Goal: Information Seeking & Learning: Learn about a topic

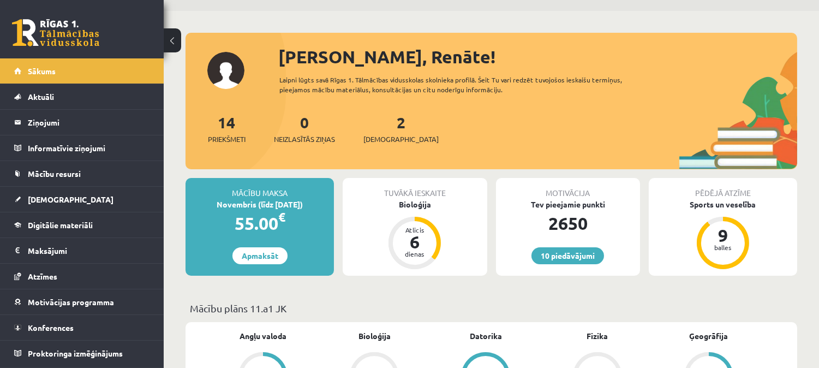
scroll to position [34, 0]
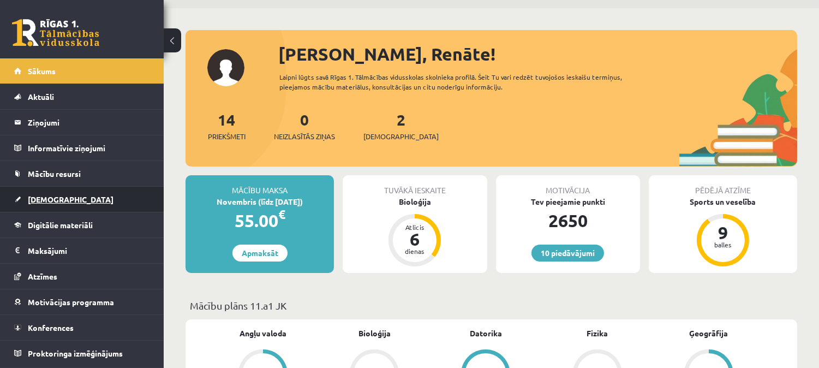
click at [88, 194] on link "[DEMOGRAPHIC_DATA]" at bounding box center [82, 199] width 136 height 25
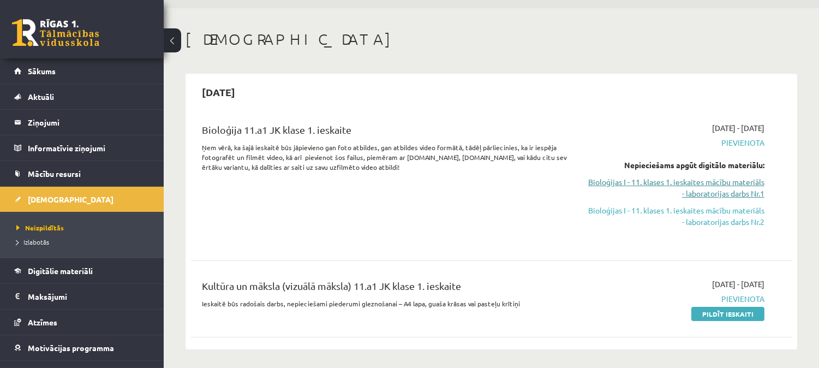
click at [658, 187] on link "Bioloģijas I - 11. klases 1. ieskaites mācību materiāls - laboratorijas darbs N…" at bounding box center [675, 187] width 177 height 23
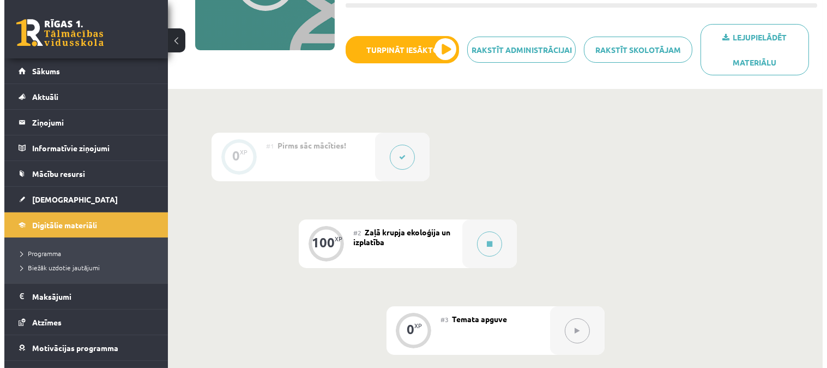
scroll to position [188, 0]
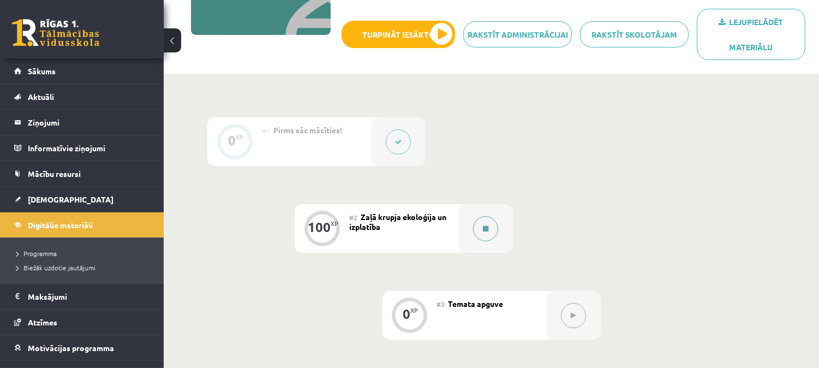
click at [487, 218] on button at bounding box center [485, 228] width 25 height 25
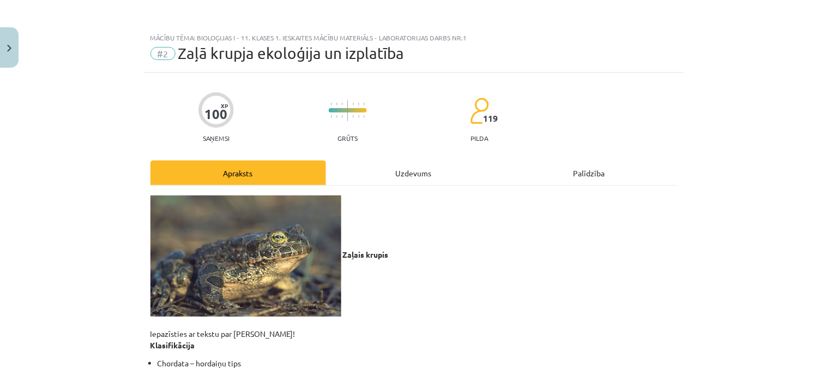
click at [487, 218] on p "Zaļais krupis Iepazīsties ar tekstu par zaļo krupi! Klasifikācija" at bounding box center [414, 272] width 527 height 155
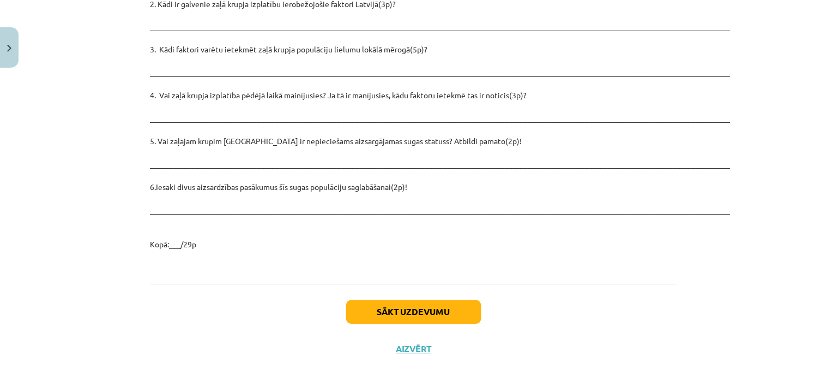
scroll to position [1582, 0]
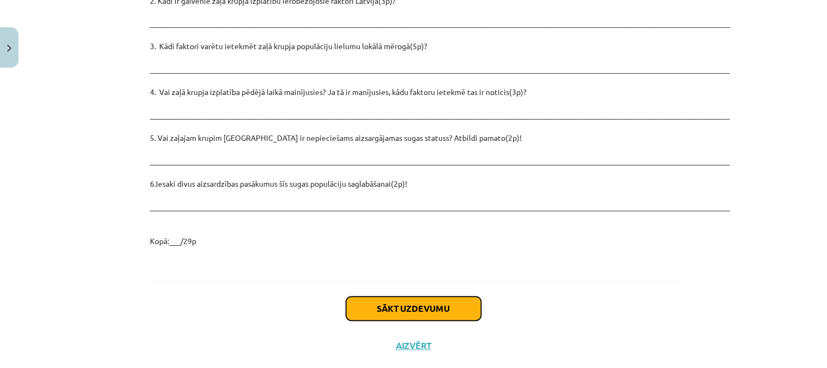
click at [423, 297] on button "Sākt uzdevumu" at bounding box center [413, 309] width 135 height 24
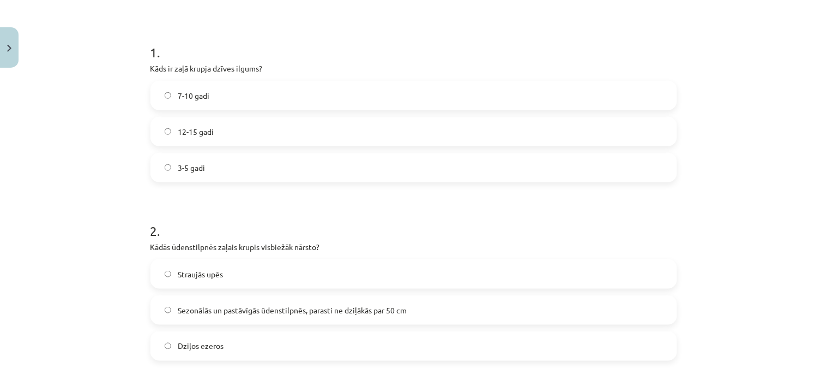
scroll to position [202, 0]
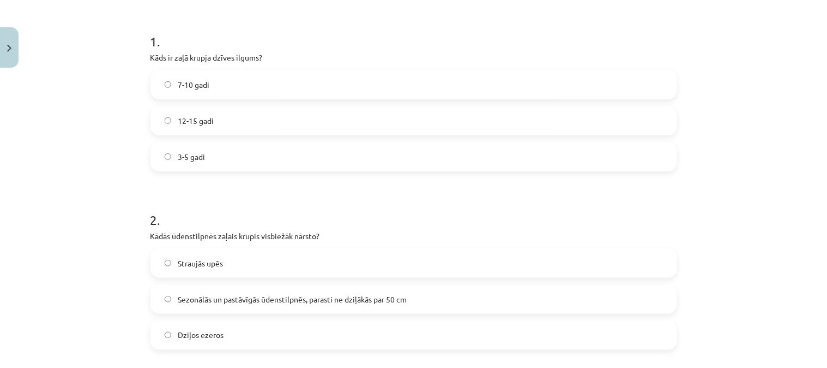
click at [404, 79] on label "7-10 gadi" at bounding box center [414, 84] width 525 height 27
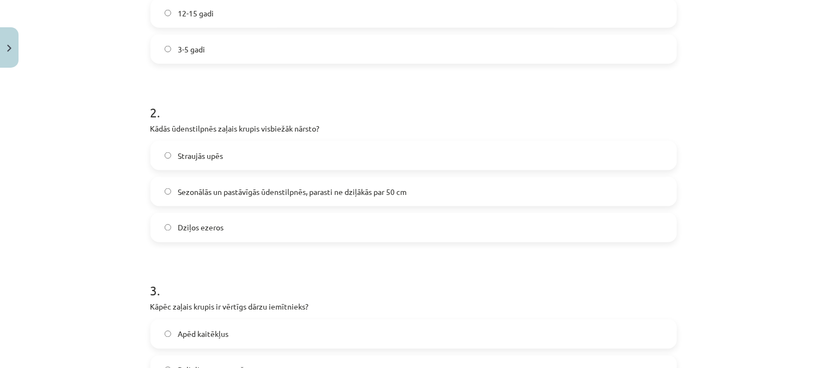
scroll to position [330, 0]
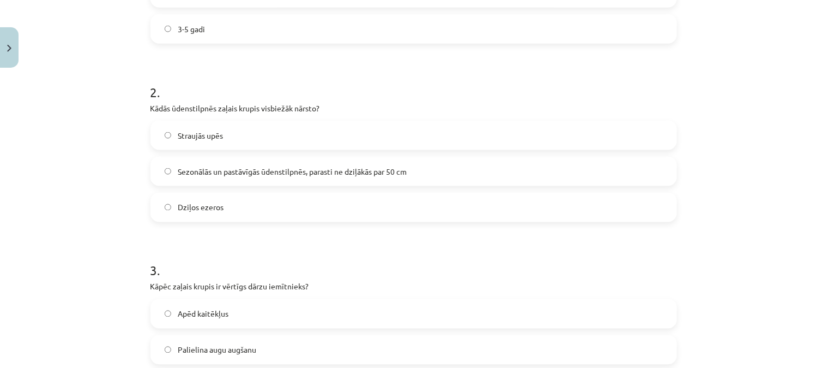
click at [310, 214] on label "Dziļos ezeros" at bounding box center [414, 207] width 525 height 27
click at [315, 171] on span "Sezonālās un pastāvīgās ūdenstilpnēs, parasti ne dziļākās par 50 cm" at bounding box center [292, 171] width 229 height 11
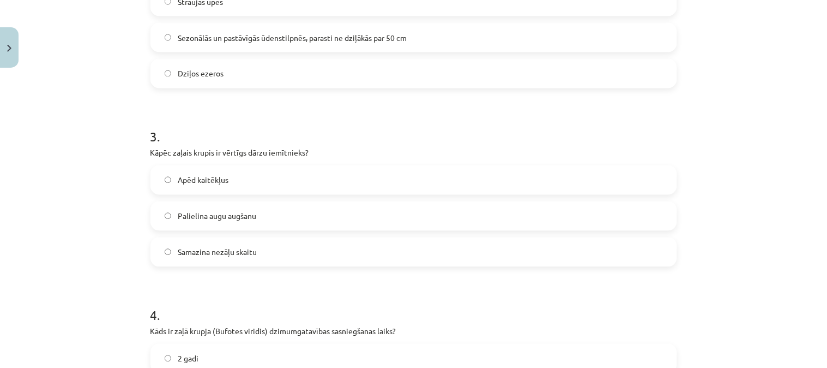
scroll to position [465, 0]
click at [349, 184] on label "Apēd kaitēkļus" at bounding box center [414, 178] width 525 height 27
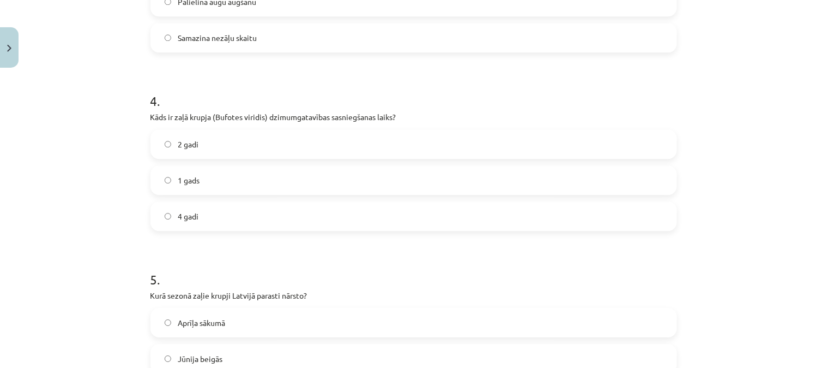
scroll to position [680, 0]
click at [304, 153] on label "2 gadi" at bounding box center [414, 141] width 525 height 27
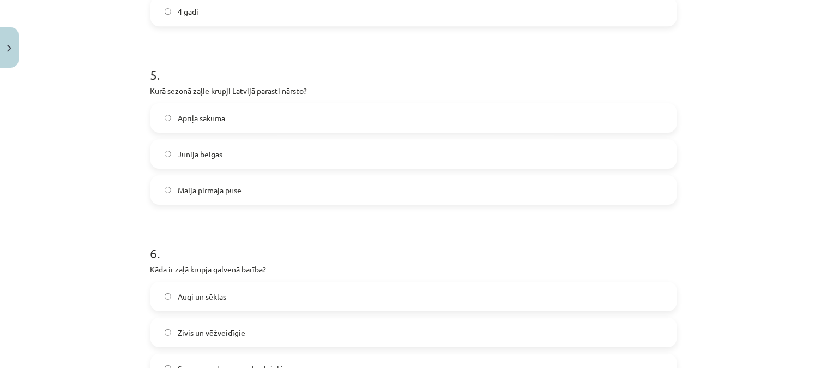
scroll to position [889, 0]
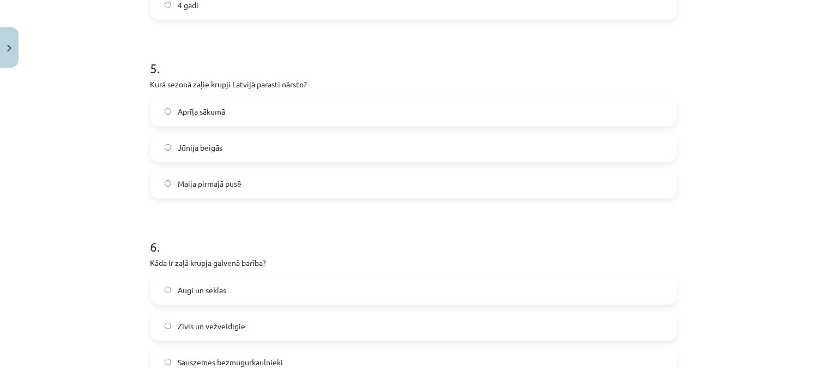
click at [203, 191] on label "Maija pirmajā pusē" at bounding box center [414, 183] width 525 height 27
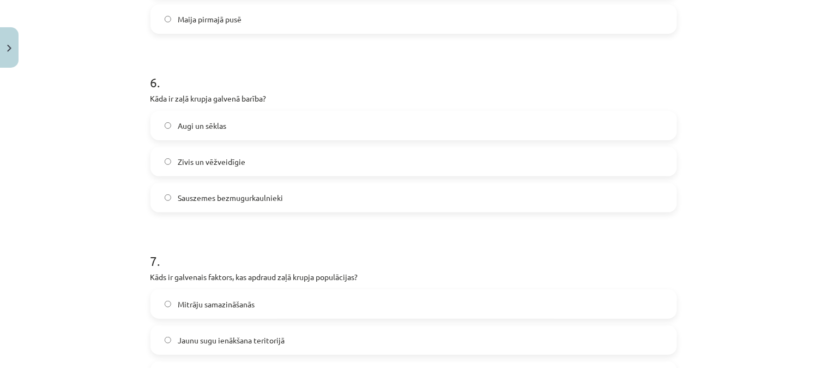
scroll to position [1077, 0]
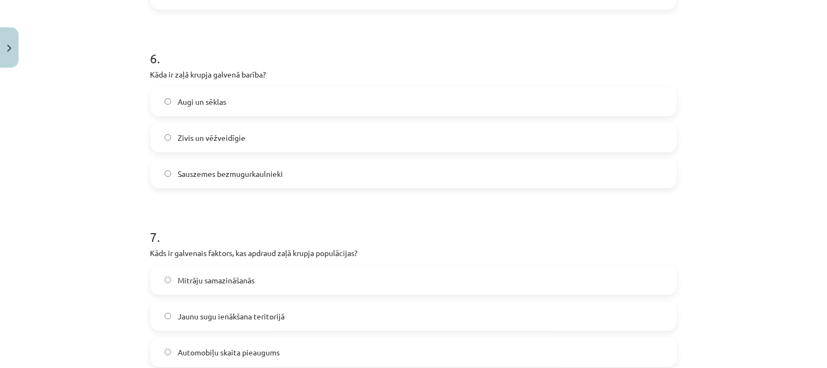
click at [211, 177] on span "Sauszemes bezmugurkaulnieki" at bounding box center [230, 173] width 105 height 11
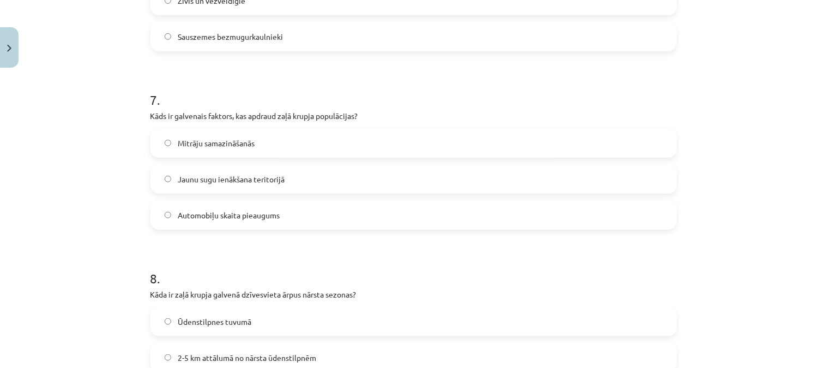
scroll to position [1219, 0]
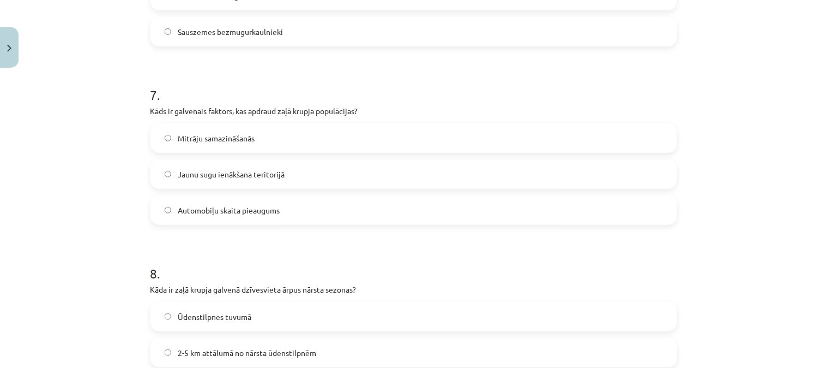
click at [199, 142] on span "Mitrāju samazināšanās" at bounding box center [216, 138] width 77 height 11
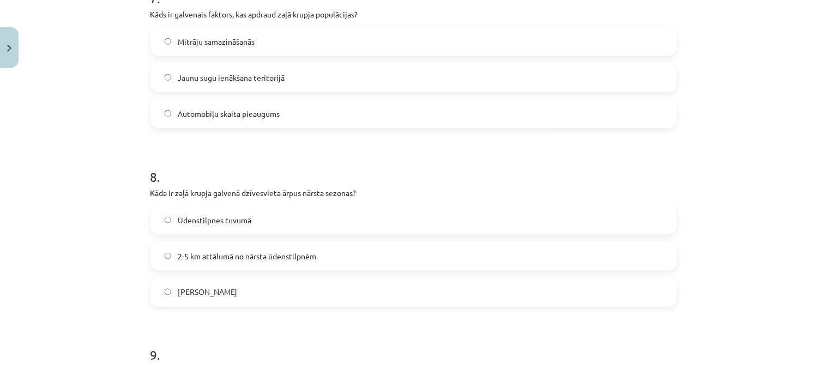
scroll to position [1326, 0]
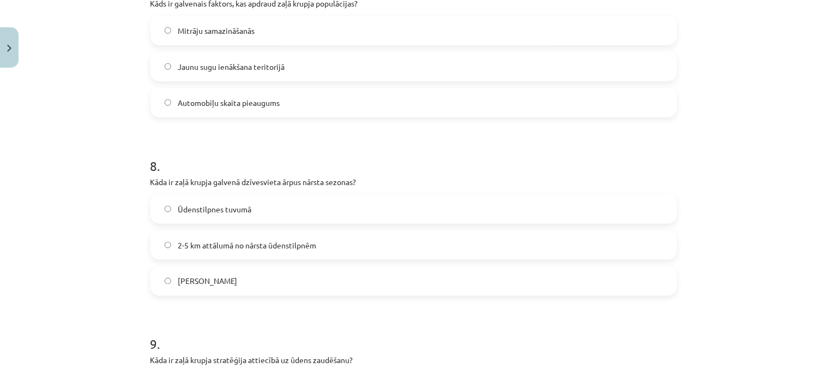
click at [242, 253] on label "2-5 km attālumā no nārsta ūdenstilpnēm" at bounding box center [414, 244] width 525 height 27
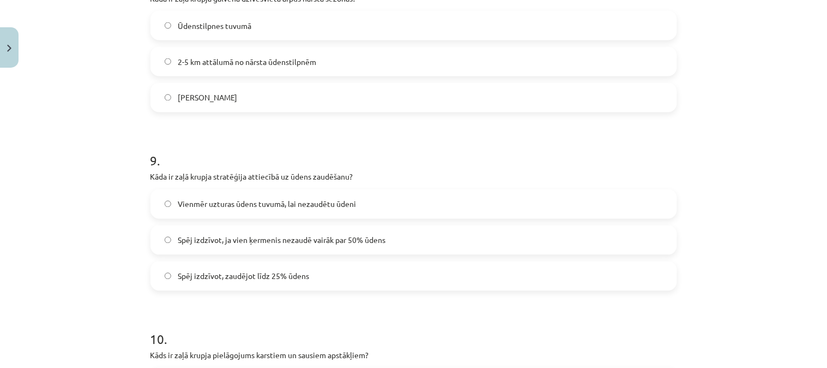
scroll to position [1522, 0]
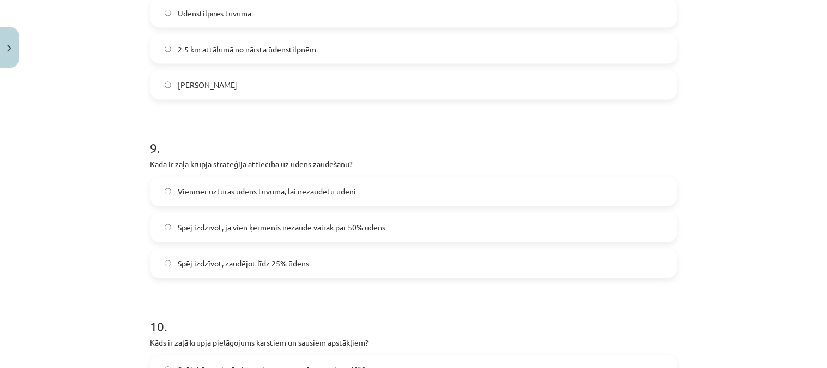
click at [202, 258] on span "Spēj izdzīvot, zaudējot līdz 25% ūdens" at bounding box center [243, 263] width 131 height 11
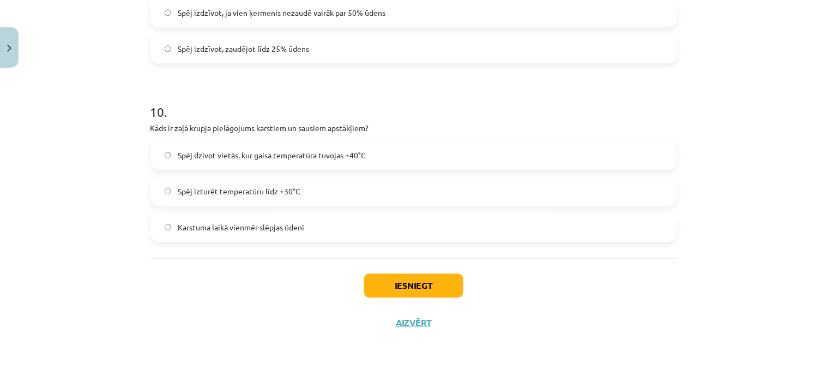
click at [259, 157] on span "Spēj dzīvot vietās, kur gaisa temperatūra tuvojas +40°C" at bounding box center [272, 154] width 188 height 11
click at [400, 273] on button "Iesniegt" at bounding box center [413, 285] width 99 height 24
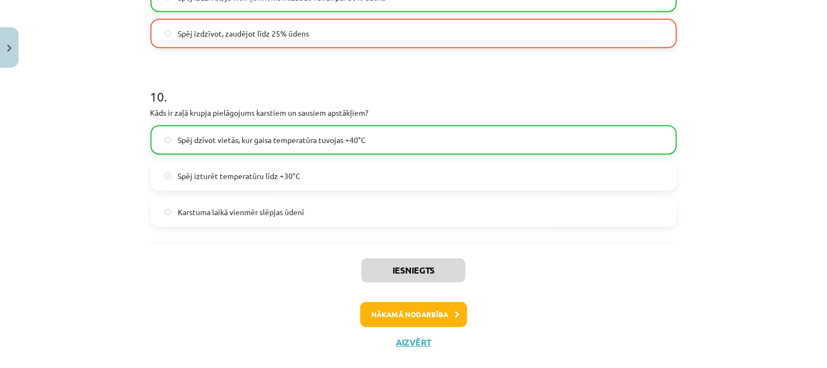
scroll to position [1771, 0]
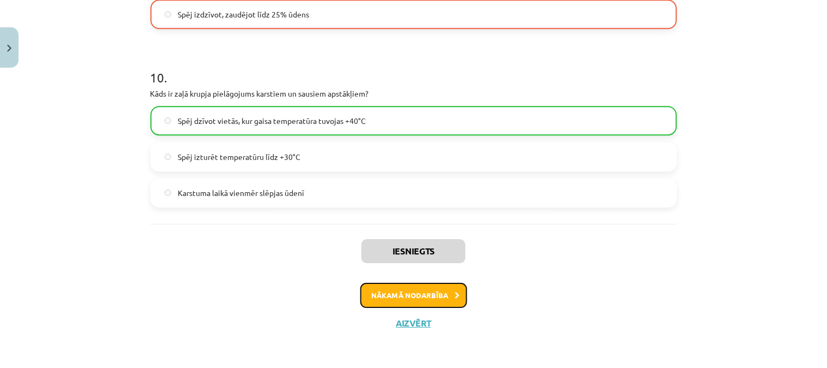
click at [401, 293] on button "Nākamā nodarbība" at bounding box center [414, 295] width 107 height 25
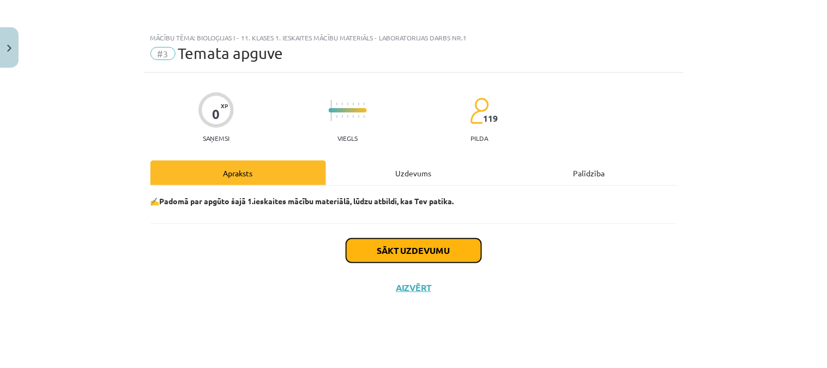
click at [391, 254] on button "Sākt uzdevumu" at bounding box center [413, 250] width 135 height 24
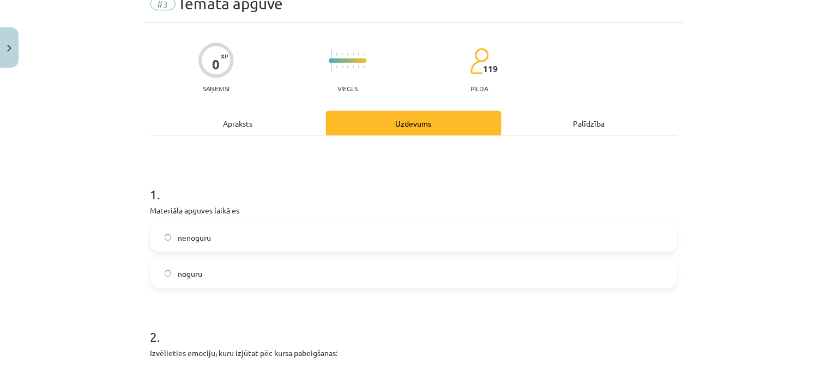
scroll to position [67, 0]
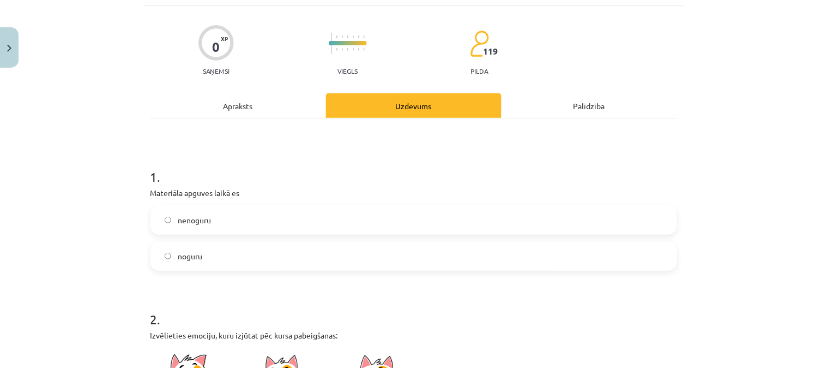
click at [327, 214] on label "nenoguru" at bounding box center [414, 219] width 525 height 27
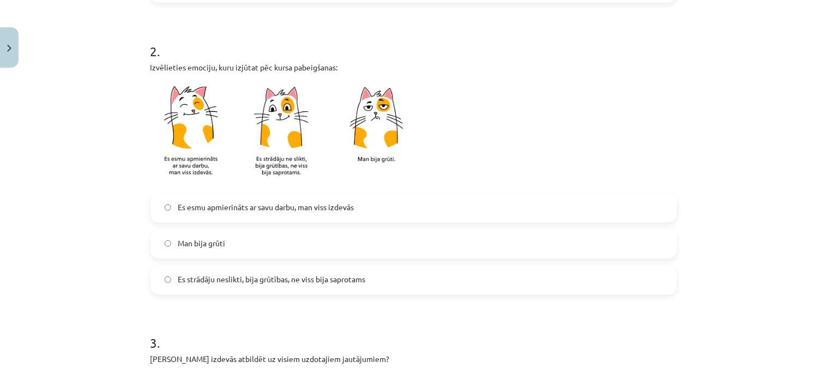
scroll to position [337, 0]
click at [331, 217] on label "Es esmu apmierināts ar savu darbu, man viss izdevās" at bounding box center [414, 206] width 525 height 27
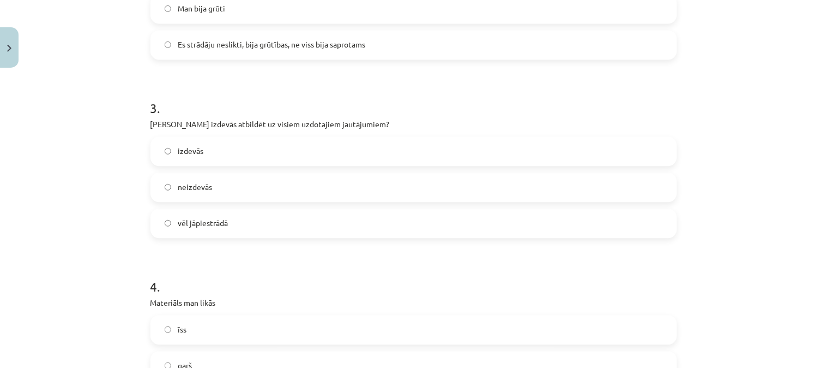
scroll to position [572, 0]
click at [291, 214] on label "vēl jāpiestrādā" at bounding box center [414, 221] width 525 height 27
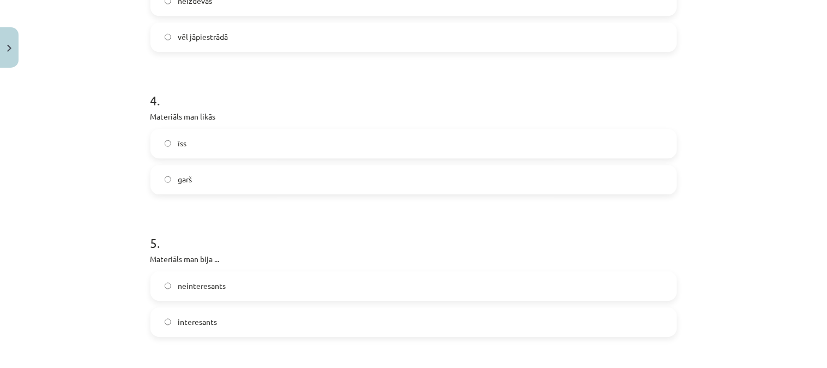
scroll to position [761, 0]
click at [265, 137] on label "īss" at bounding box center [414, 138] width 525 height 27
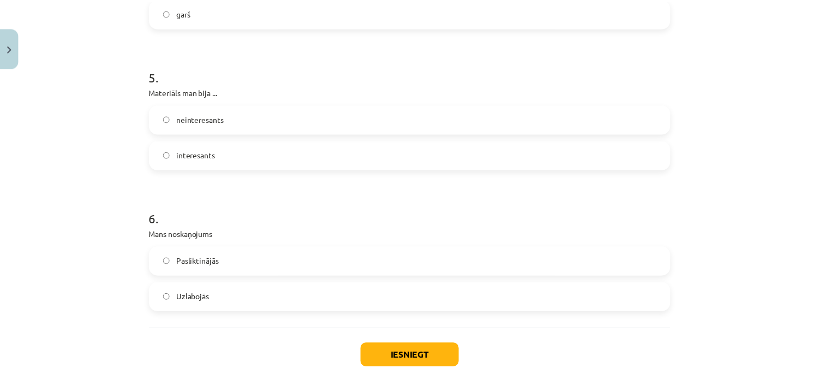
scroll to position [929, 0]
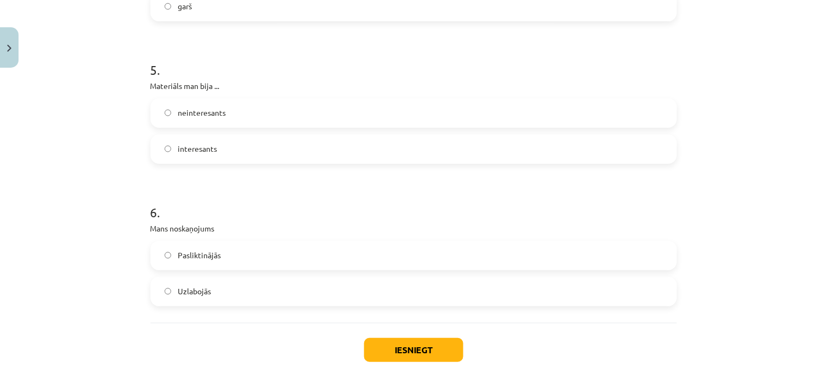
click at [265, 137] on label "interesants" at bounding box center [414, 148] width 525 height 27
click at [267, 246] on label "Pasliktinājās" at bounding box center [414, 255] width 525 height 27
click at [274, 289] on label "Uzlabojās" at bounding box center [414, 291] width 525 height 27
click at [400, 345] on button "Iesniegt" at bounding box center [413, 350] width 99 height 24
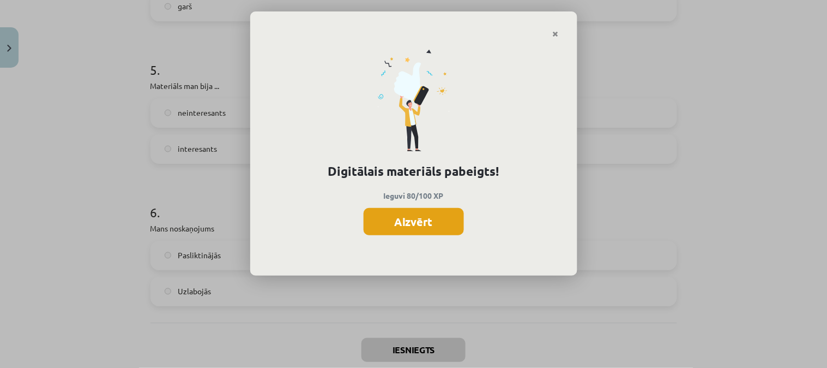
click at [437, 227] on button "Aizvērt" at bounding box center [414, 221] width 100 height 27
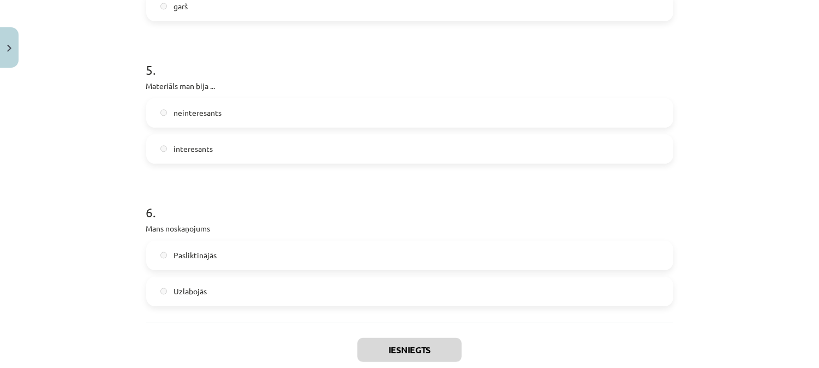
scroll to position [993, 0]
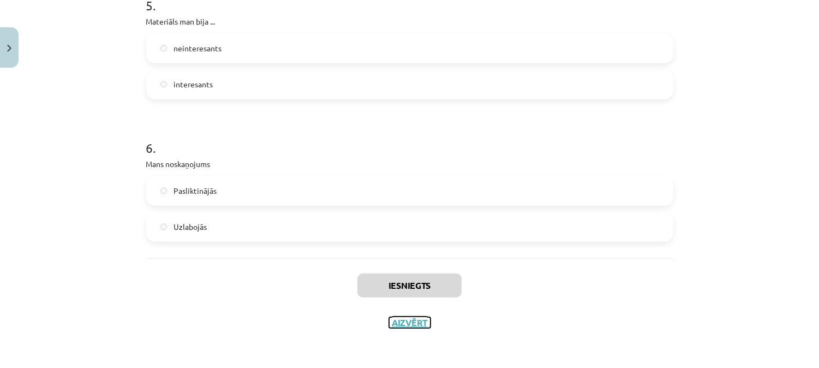
click at [400, 319] on button "Aizvērt" at bounding box center [409, 322] width 41 height 11
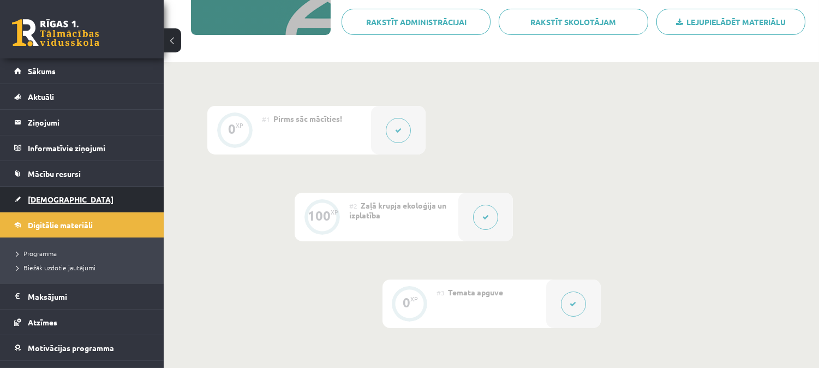
click at [88, 197] on link "[DEMOGRAPHIC_DATA]" at bounding box center [82, 199] width 136 height 25
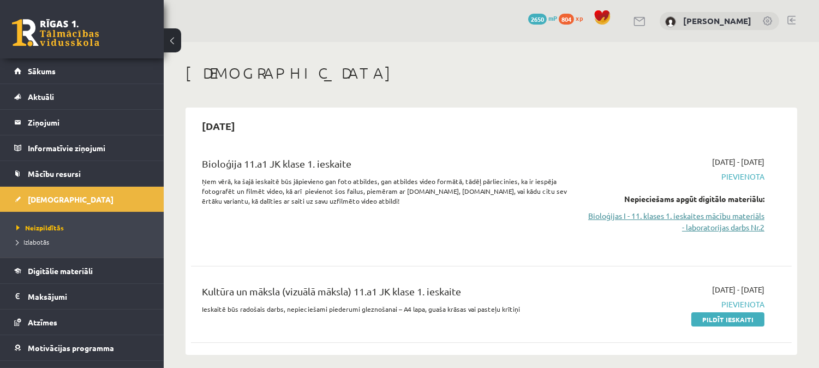
click at [684, 228] on link "Bioloģijas I - 11. klases 1. ieskaites mācību materiāls - laboratorijas darbs N…" at bounding box center [675, 221] width 177 height 23
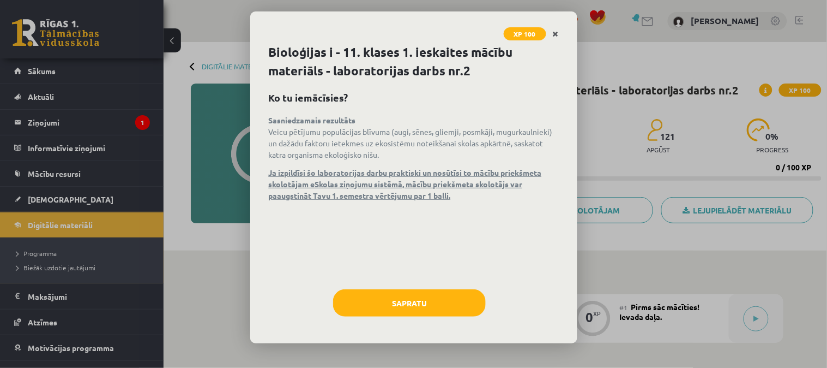
click at [558, 27] on link "Close" at bounding box center [556, 33] width 19 height 21
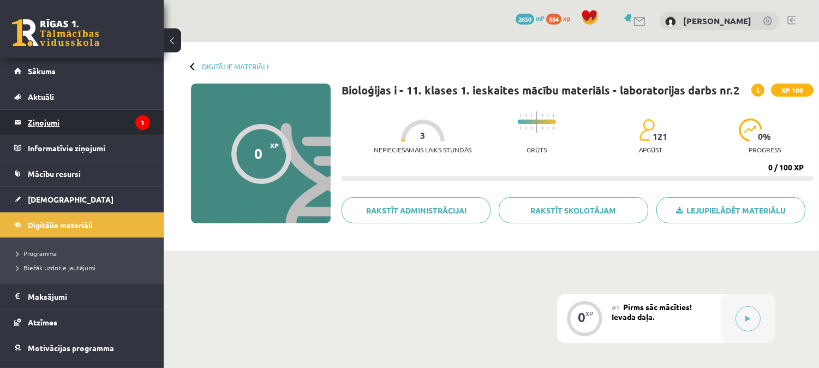
click at [71, 130] on legend "Ziņojumi 1" at bounding box center [89, 122] width 122 height 25
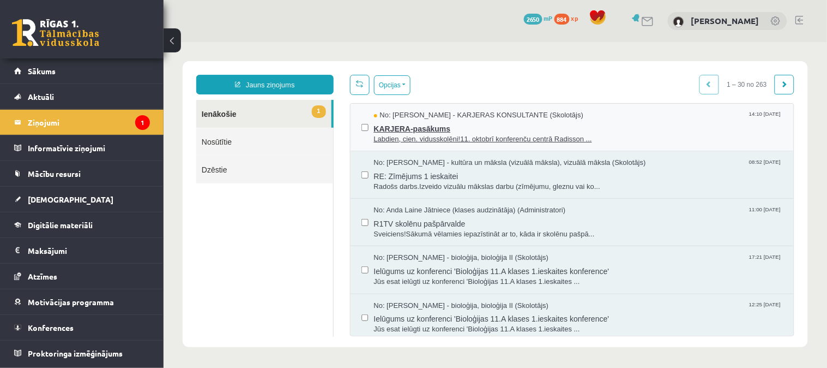
click at [383, 131] on span "KARJERA-pasākums" at bounding box center [578, 127] width 409 height 14
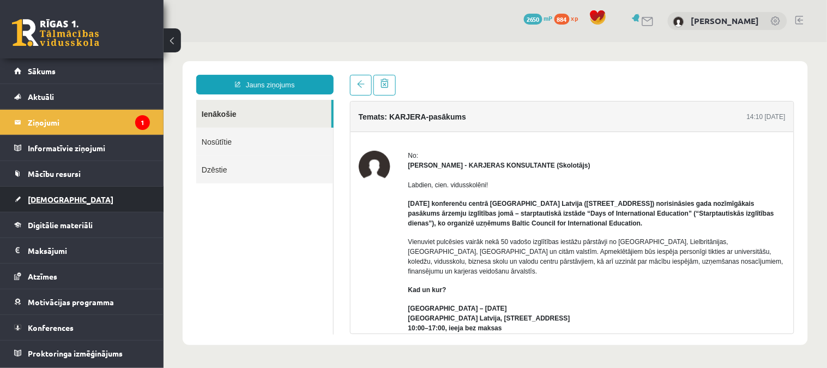
click at [84, 191] on link "[DEMOGRAPHIC_DATA]" at bounding box center [82, 199] width 136 height 25
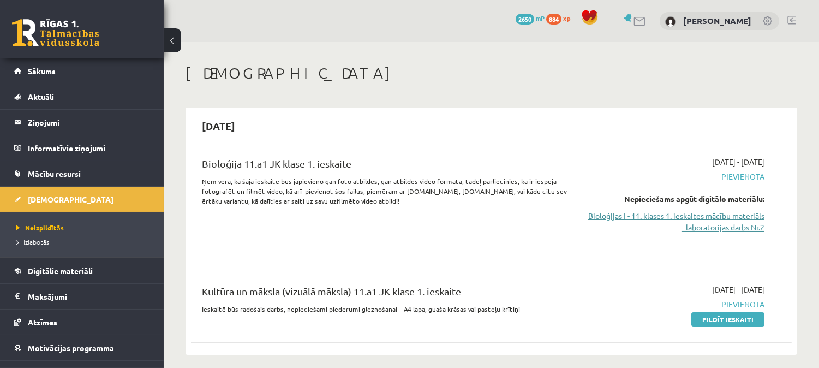
click at [672, 224] on link "Bioloģijas I - 11. klases 1. ieskaites mācību materiāls - laboratorijas darbs N…" at bounding box center [675, 221] width 177 height 23
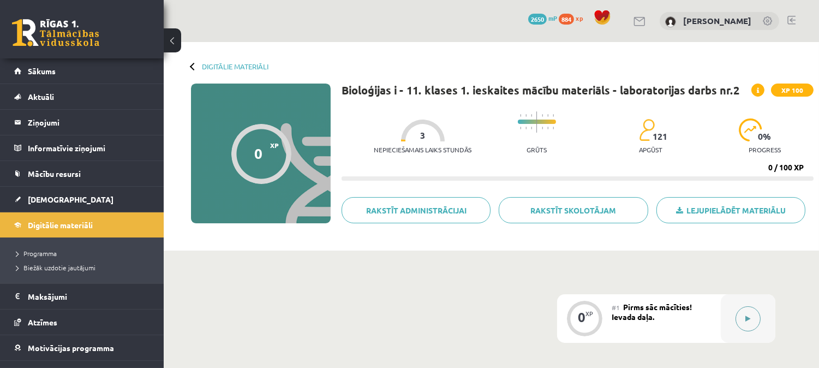
click at [759, 328] on div at bounding box center [747, 318] width 55 height 49
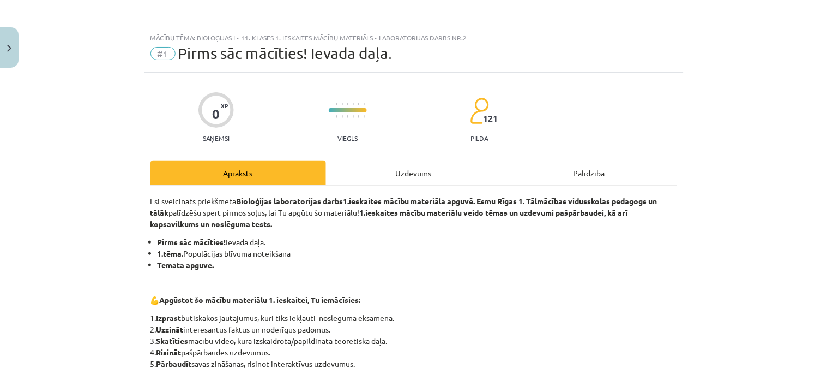
click at [405, 175] on div "Uzdevums" at bounding box center [414, 172] width 176 height 25
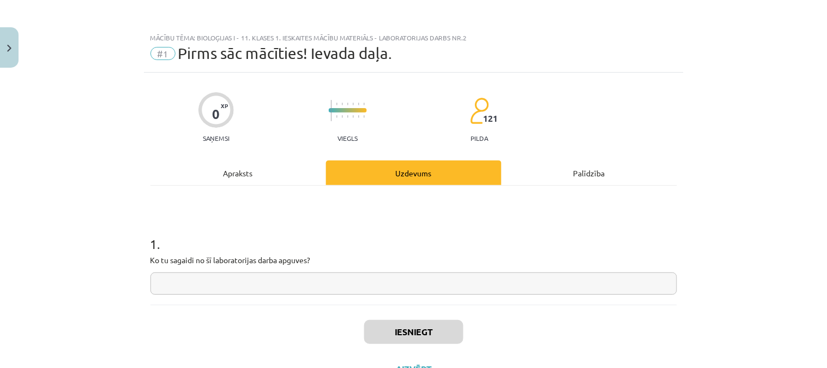
scroll to position [27, 0]
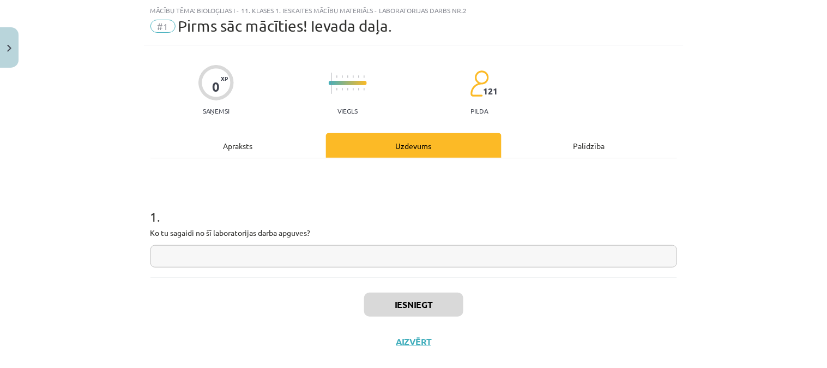
click at [346, 253] on input "text" at bounding box center [414, 256] width 527 height 22
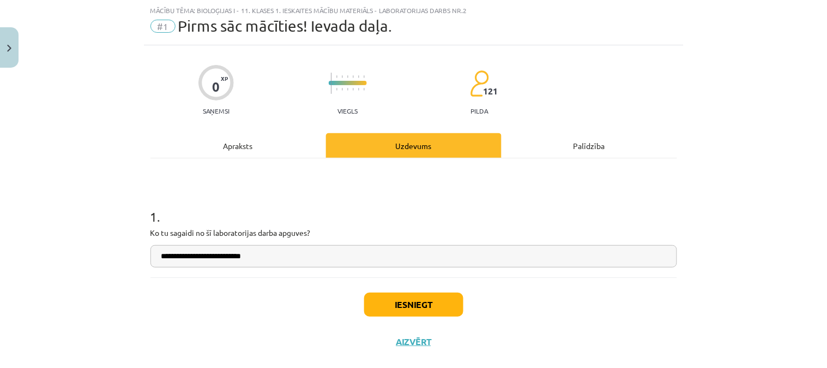
type input "**********"
click at [444, 296] on button "Iesniegt" at bounding box center [413, 304] width 99 height 24
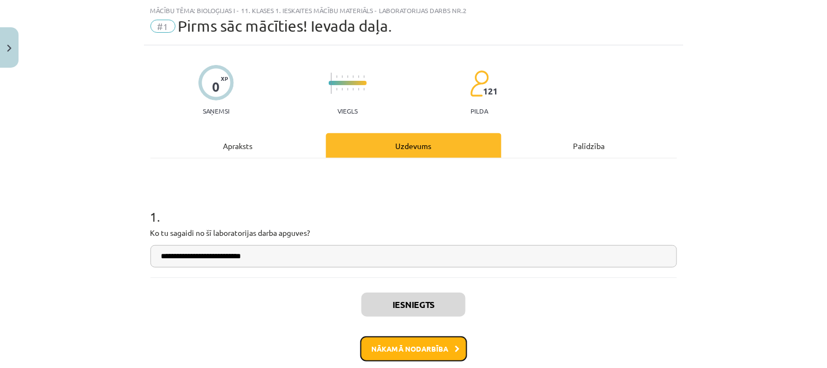
click at [417, 352] on button "Nākamā nodarbība" at bounding box center [414, 348] width 107 height 25
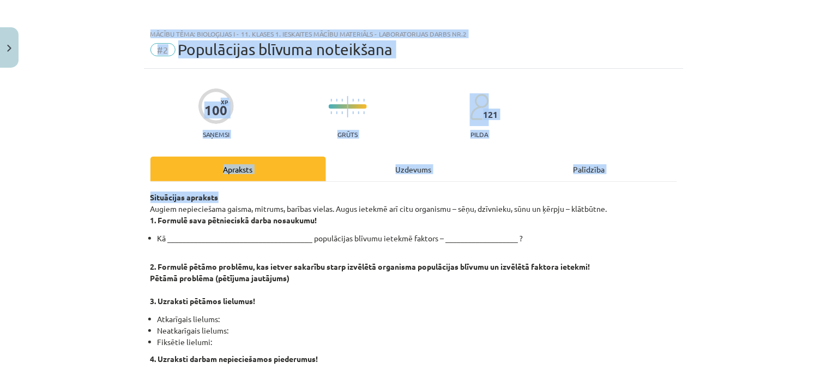
scroll to position [0, 0]
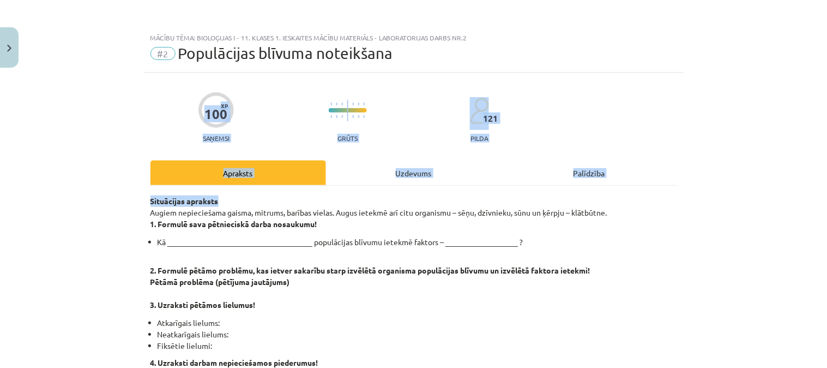
drag, startPoint x: 268, startPoint y: 11, endPoint x: 271, endPoint y: 124, distance: 112.9
click at [271, 124] on div "Mācību tēma: Bioloģijas i - 11. klases 1. ieskaites mācību materiāls - laborato…" at bounding box center [413, 184] width 827 height 368
click at [271, 124] on div "100 XP Saņemsi Grūts 121 pilda" at bounding box center [414, 114] width 527 height 56
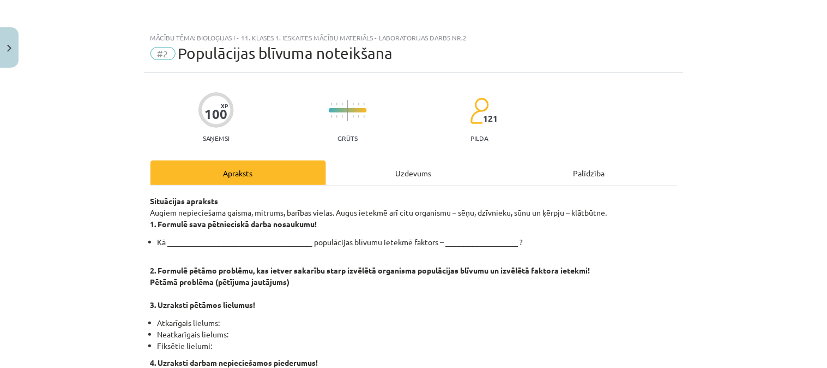
click at [389, 178] on div "Uzdevums" at bounding box center [414, 172] width 176 height 25
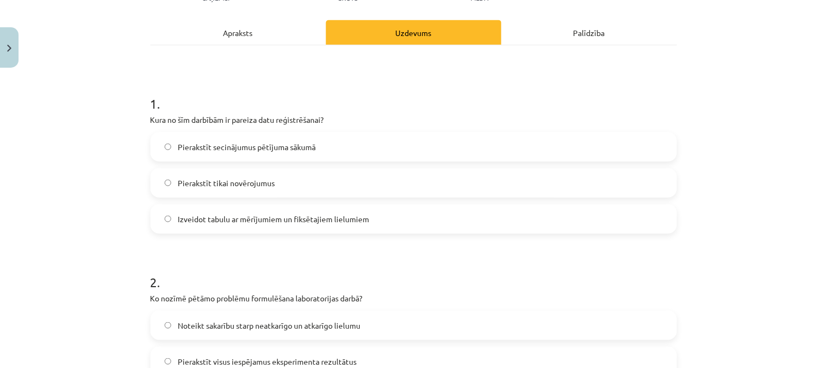
scroll to position [161, 0]
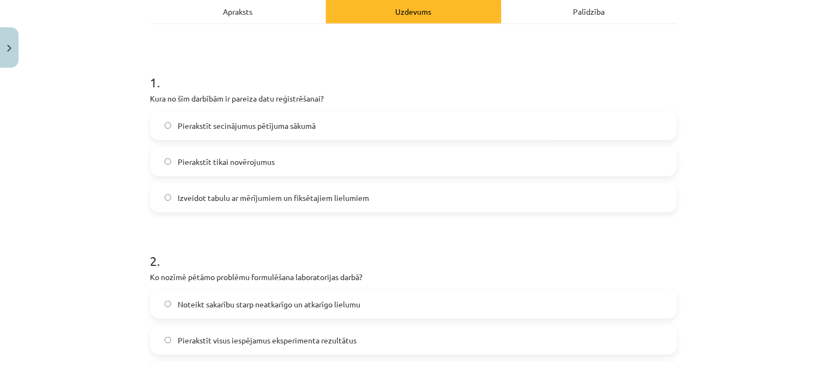
click at [577, 211] on div "Izveidot tabulu ar mērījumiem un fiksētajiem lielumiem" at bounding box center [414, 197] width 527 height 29
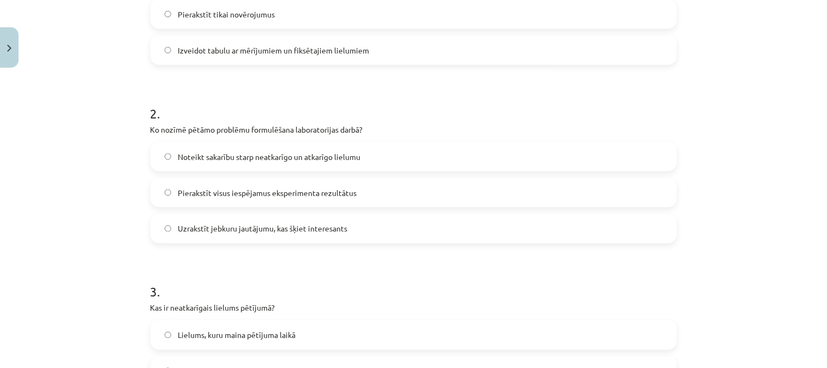
scroll to position [310, 0]
click at [552, 43] on label "Izveidot tabulu ar mērījumiem un fiksētajiem lielumiem" at bounding box center [414, 48] width 525 height 27
click at [477, 142] on label "Noteikt sakarību starp neatkarīgo un atkarīgo lielumu" at bounding box center [414, 155] width 525 height 27
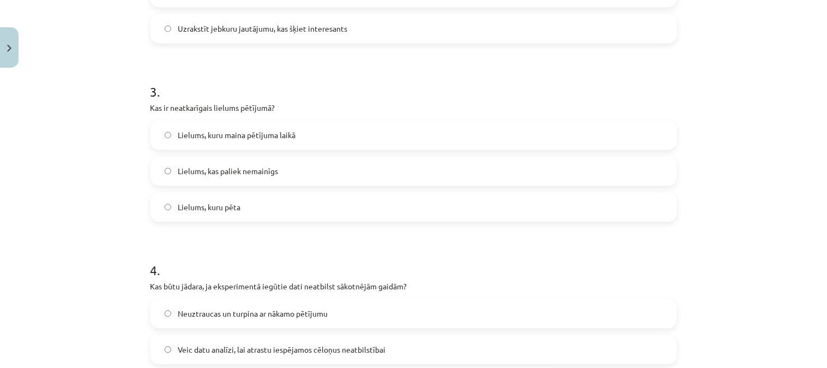
scroll to position [512, 0]
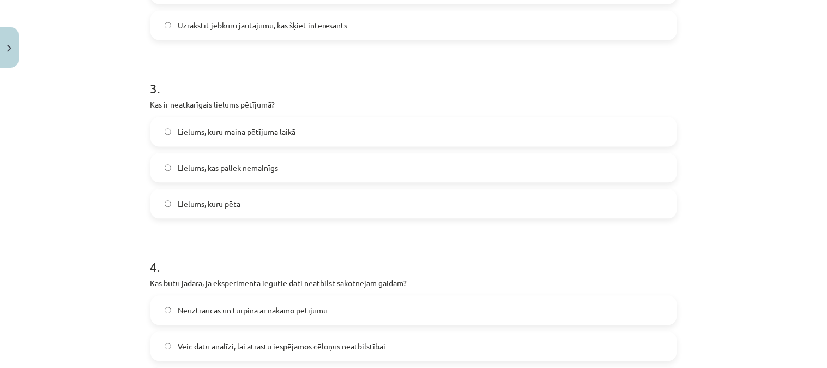
click at [375, 127] on label "Lielums, kuru maina pētījuma laikā" at bounding box center [414, 131] width 525 height 27
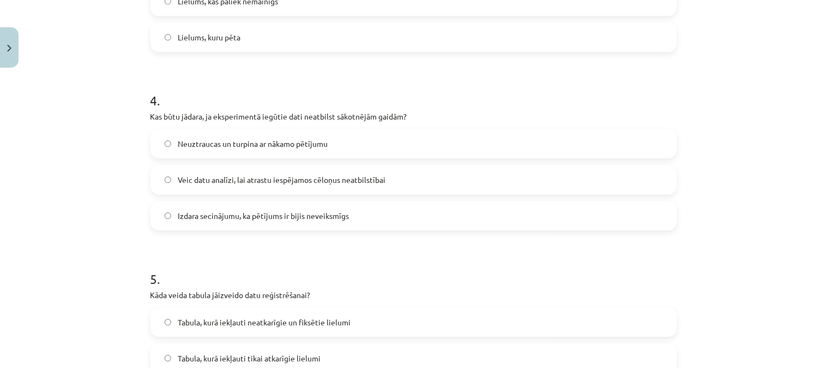
scroll to position [680, 0]
click at [383, 175] on label "Veic datu analīzi, lai atrastu iespējamos cēloņus neatbilstībai" at bounding box center [414, 177] width 525 height 27
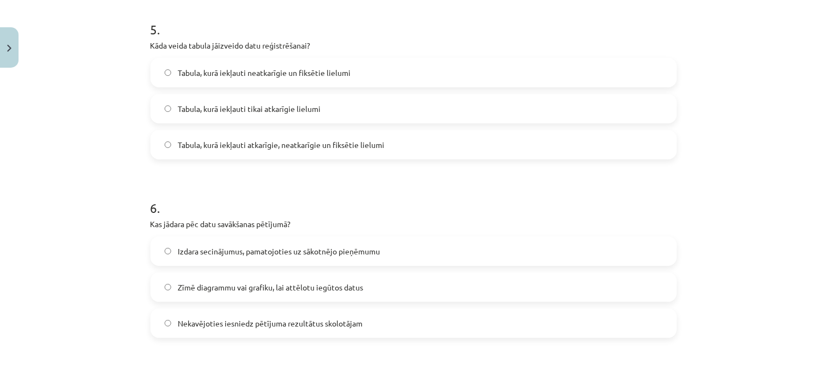
scroll to position [923, 0]
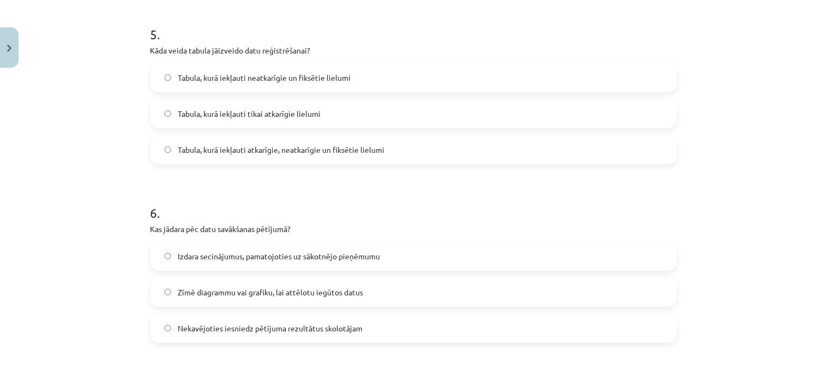
click at [377, 159] on label "Tabula, kurā iekļauti atkarīgie, neatkarīgie un fiksētie lielumi" at bounding box center [414, 149] width 525 height 27
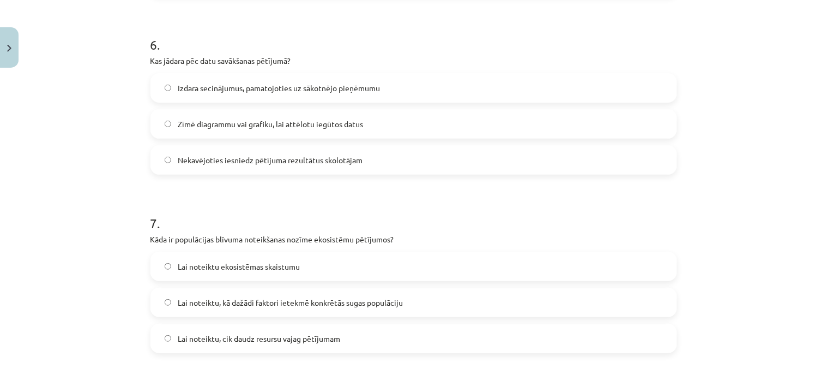
scroll to position [1091, 0]
click at [363, 128] on label "Zīmē diagrammu vai grafiku, lai attēlotu iegūtos datus" at bounding box center [414, 123] width 525 height 27
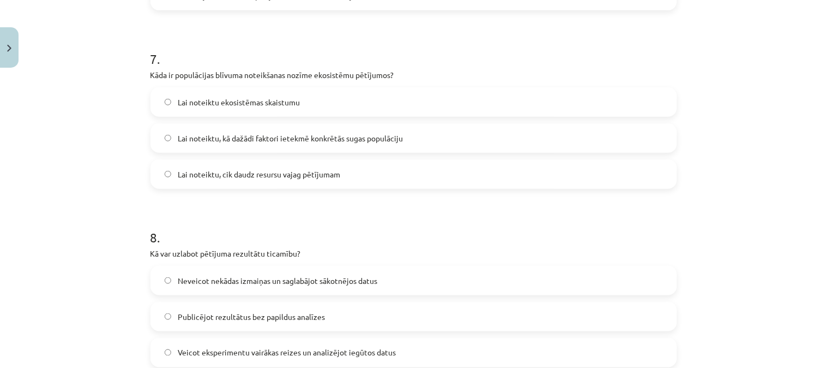
scroll to position [1259, 0]
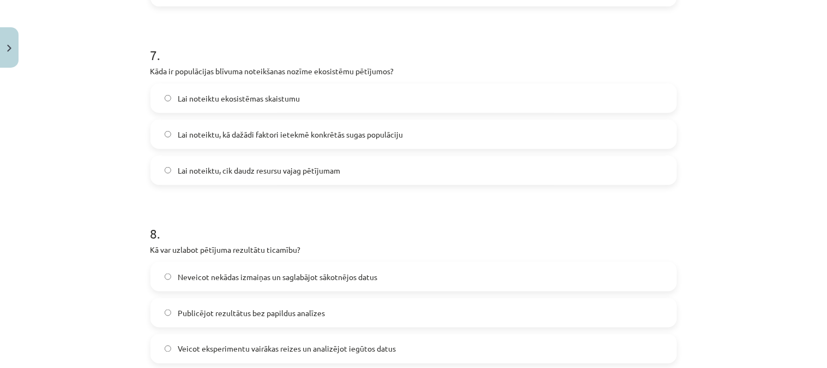
click at [366, 136] on span "Lai noteiktu, kā dažādi faktori ietekmē konkrētās sugas populāciju" at bounding box center [290, 134] width 225 height 11
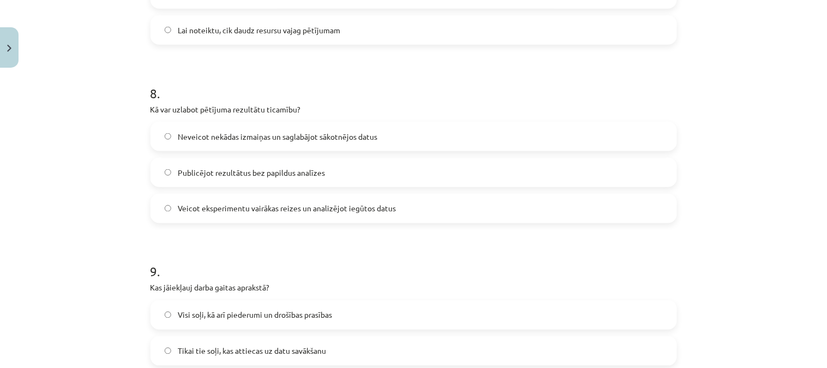
scroll to position [1414, 0]
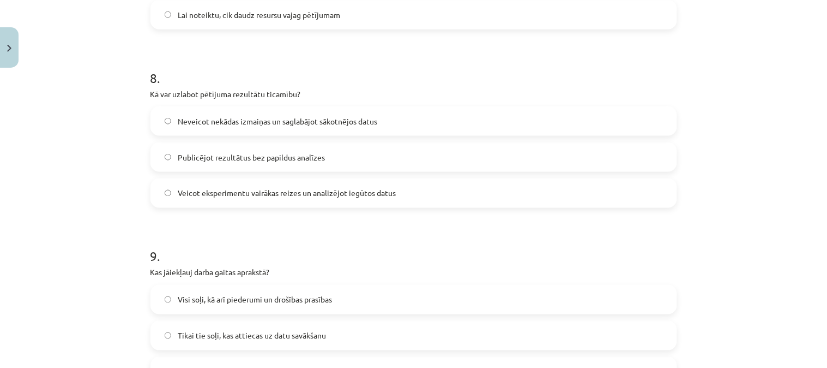
click at [363, 128] on label "Neveicot nekādas izmaiņas un saglabājot sākotnējos datus" at bounding box center [414, 120] width 525 height 27
click at [372, 183] on label "Veicot eksperimentu vairākas reizes un analizējot iegūtos datus" at bounding box center [414, 192] width 525 height 27
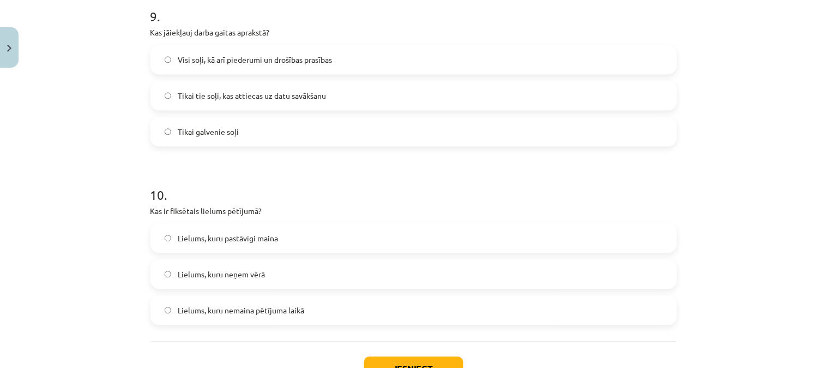
scroll to position [1656, 0]
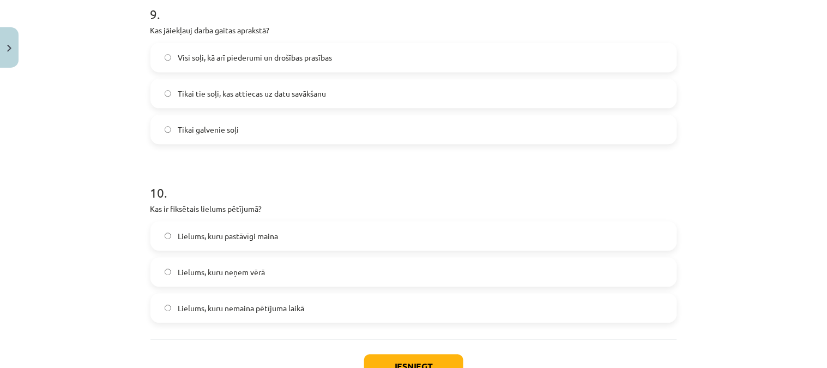
click at [368, 55] on label "Visi soļi, kā arī piederumi un drošības prasības" at bounding box center [414, 57] width 525 height 27
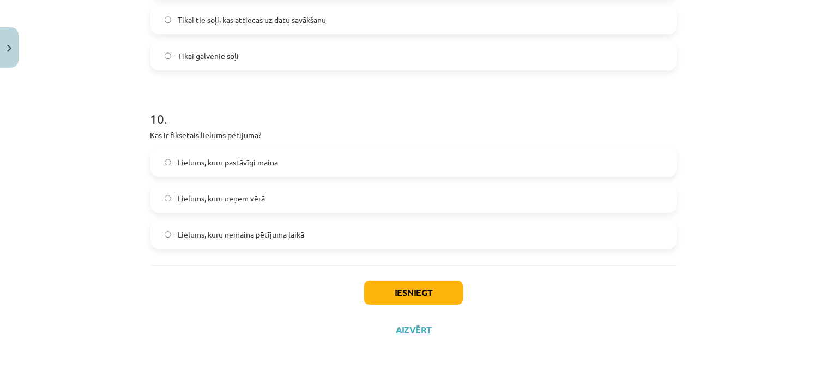
scroll to position [1737, 0]
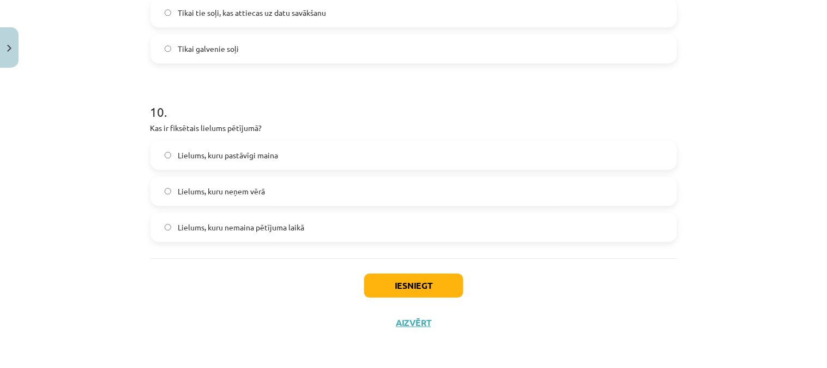
click at [290, 221] on span "Lielums, kuru nemaina pētījuma laikā" at bounding box center [241, 226] width 127 height 11
click at [366, 275] on button "Iesniegt" at bounding box center [413, 285] width 99 height 24
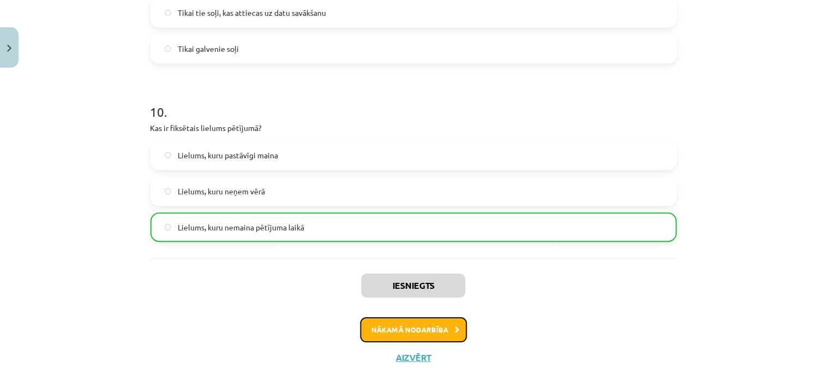
click at [416, 323] on button "Nākamā nodarbība" at bounding box center [414, 329] width 107 height 25
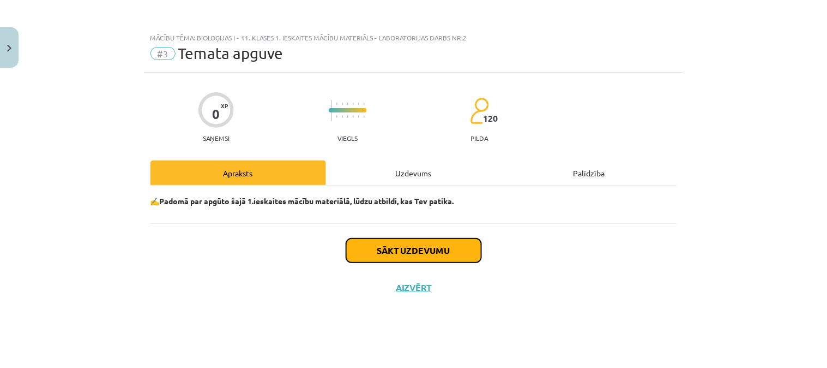
click at [393, 251] on button "Sākt uzdevumu" at bounding box center [413, 250] width 135 height 24
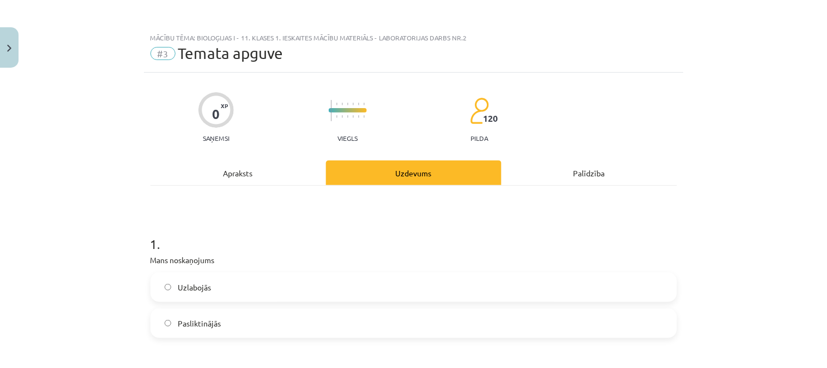
click at [399, 280] on label "Uzlabojās" at bounding box center [414, 286] width 525 height 27
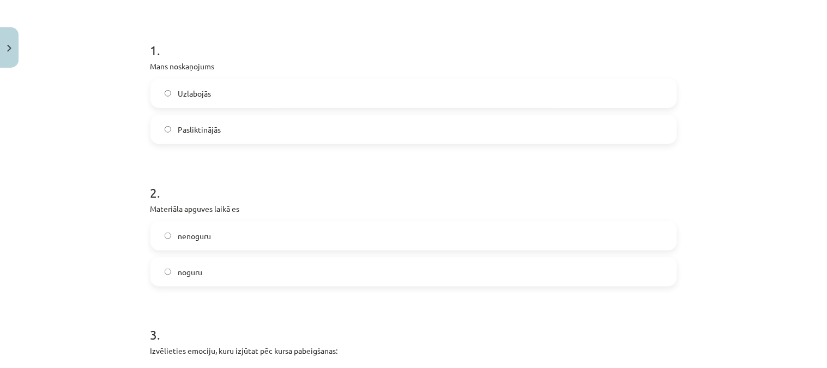
scroll to position [195, 0]
click at [377, 264] on label "noguru" at bounding box center [414, 270] width 525 height 27
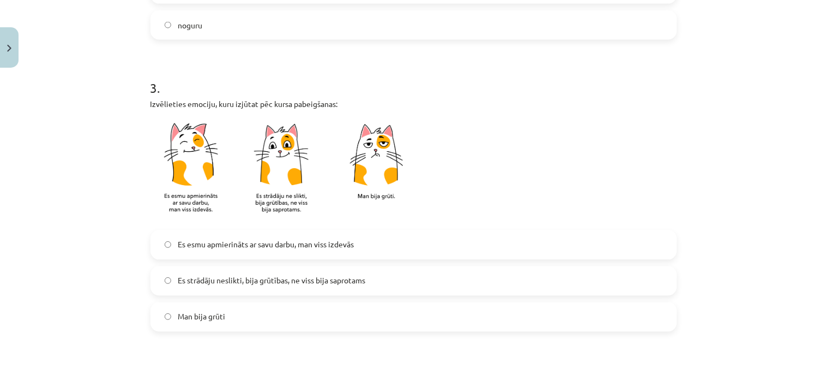
scroll to position [444, 0]
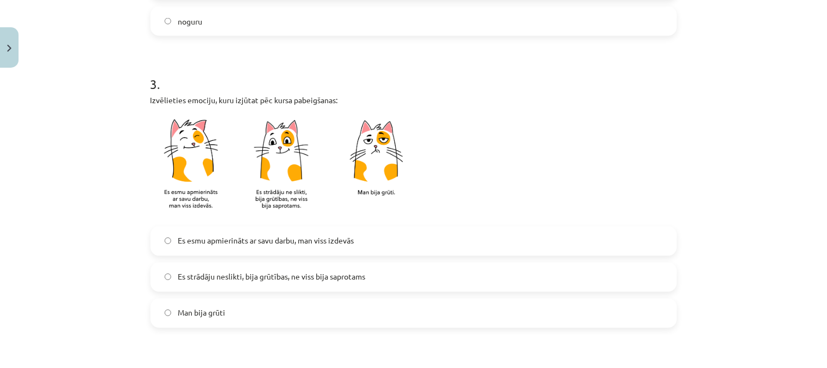
click at [377, 268] on label "Es strādāju neslikti, bija grūtības, ne viss bija saprotams" at bounding box center [414, 276] width 525 height 27
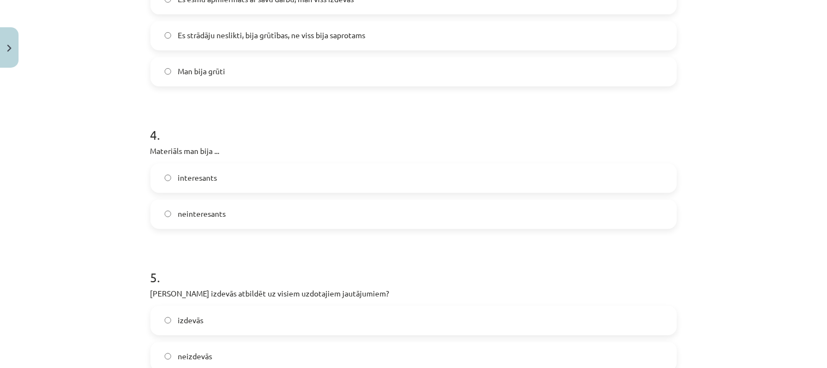
scroll to position [693, 0]
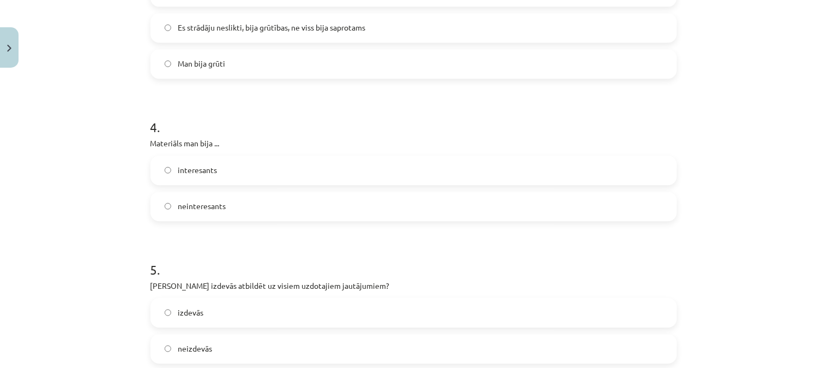
click at [368, 178] on label "interesants" at bounding box center [414, 170] width 525 height 27
click at [302, 302] on label "izdevās" at bounding box center [414, 312] width 525 height 27
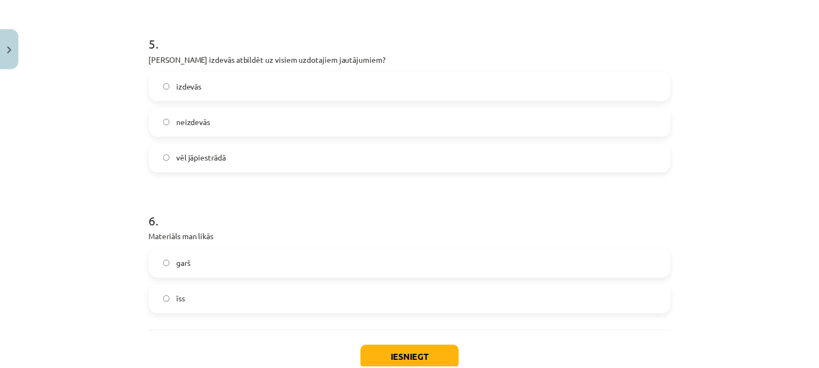
scroll to position [922, 0]
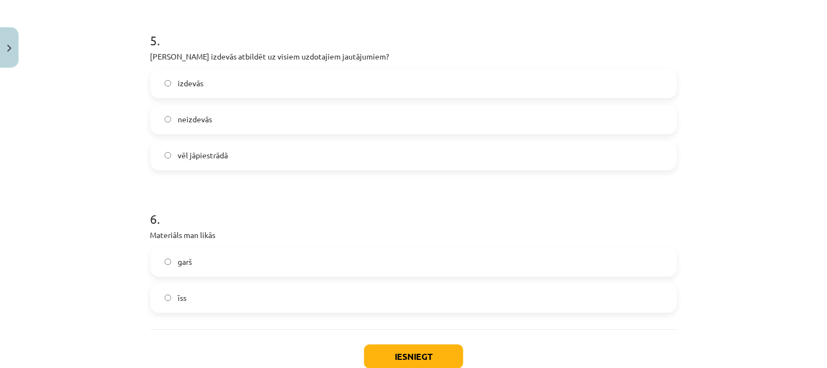
click at [298, 297] on label "īss" at bounding box center [414, 297] width 525 height 27
click at [371, 342] on div "Iesniegt Aizvērt" at bounding box center [414, 367] width 527 height 76
click at [397, 350] on button "Iesniegt" at bounding box center [413, 356] width 99 height 24
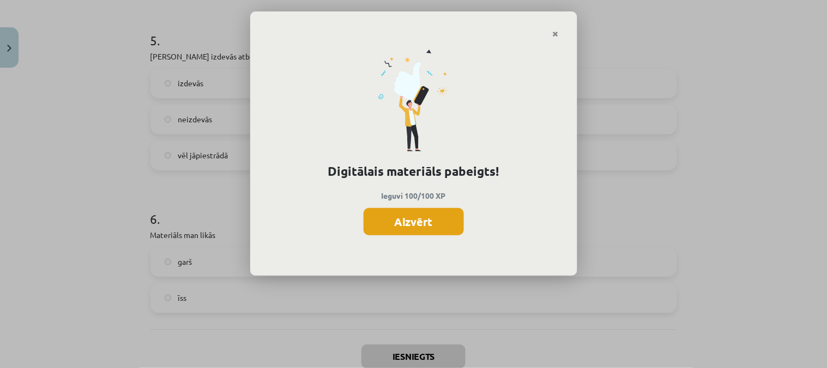
click at [433, 221] on button "Aizvērt" at bounding box center [414, 221] width 100 height 27
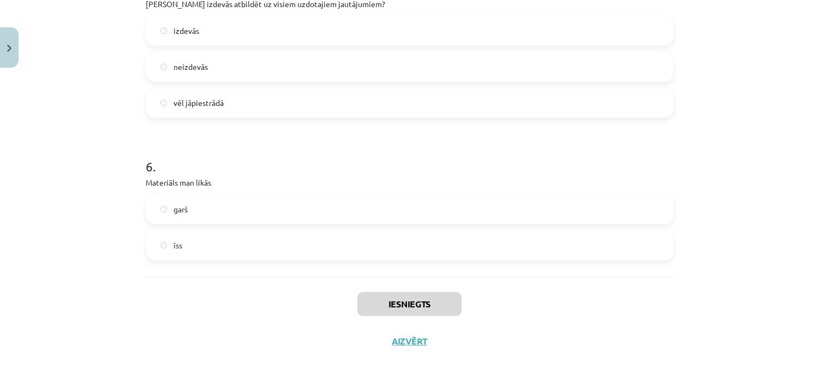
scroll to position [993, 0]
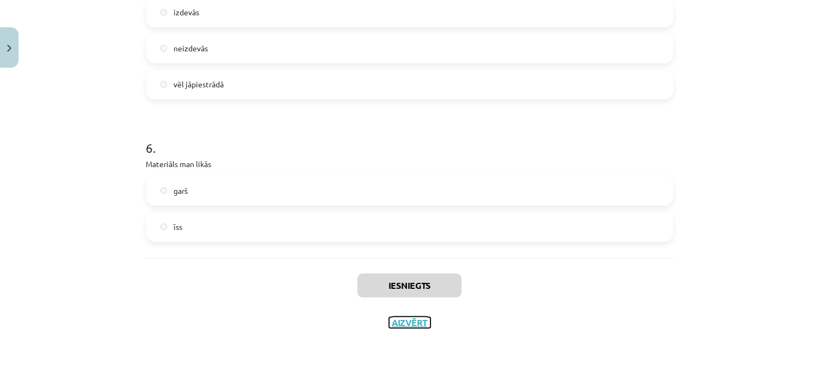
click at [395, 323] on button "Aizvērt" at bounding box center [409, 322] width 41 height 11
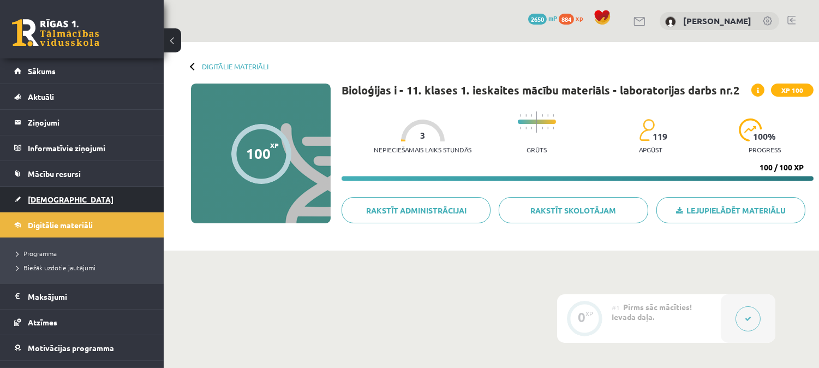
click at [85, 197] on link "[DEMOGRAPHIC_DATA]" at bounding box center [82, 199] width 136 height 25
